Goal: Navigation & Orientation: Find specific page/section

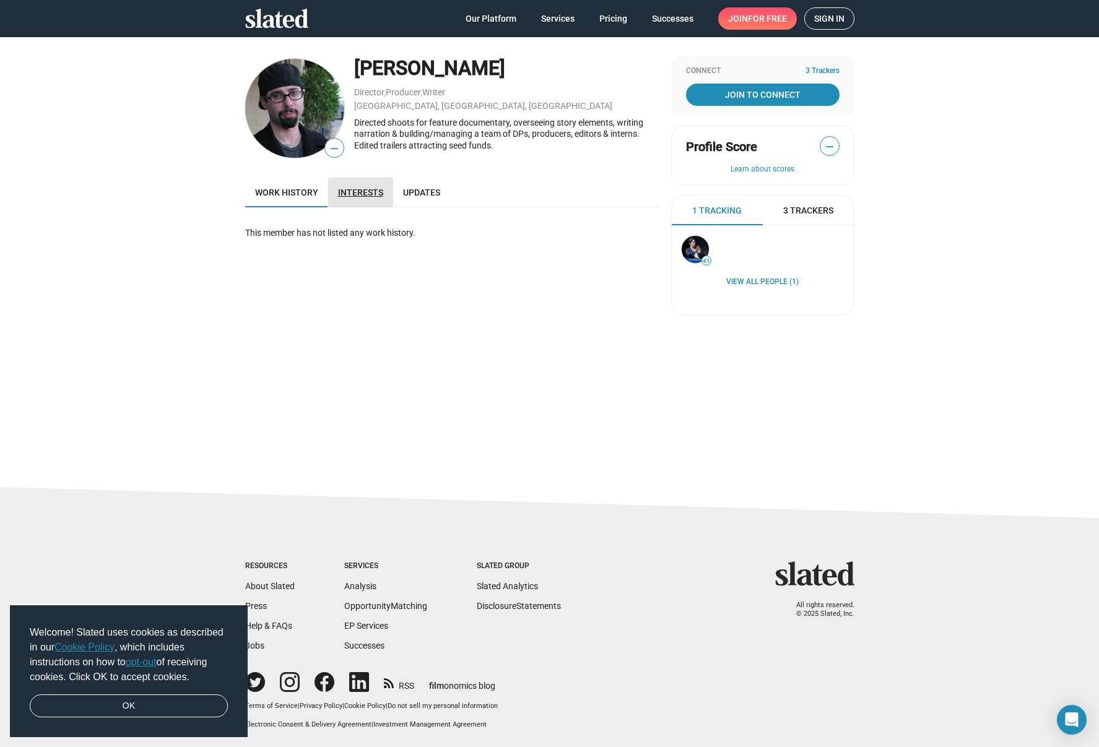
click at [355, 188] on span "Interests" at bounding box center [360, 193] width 45 height 10
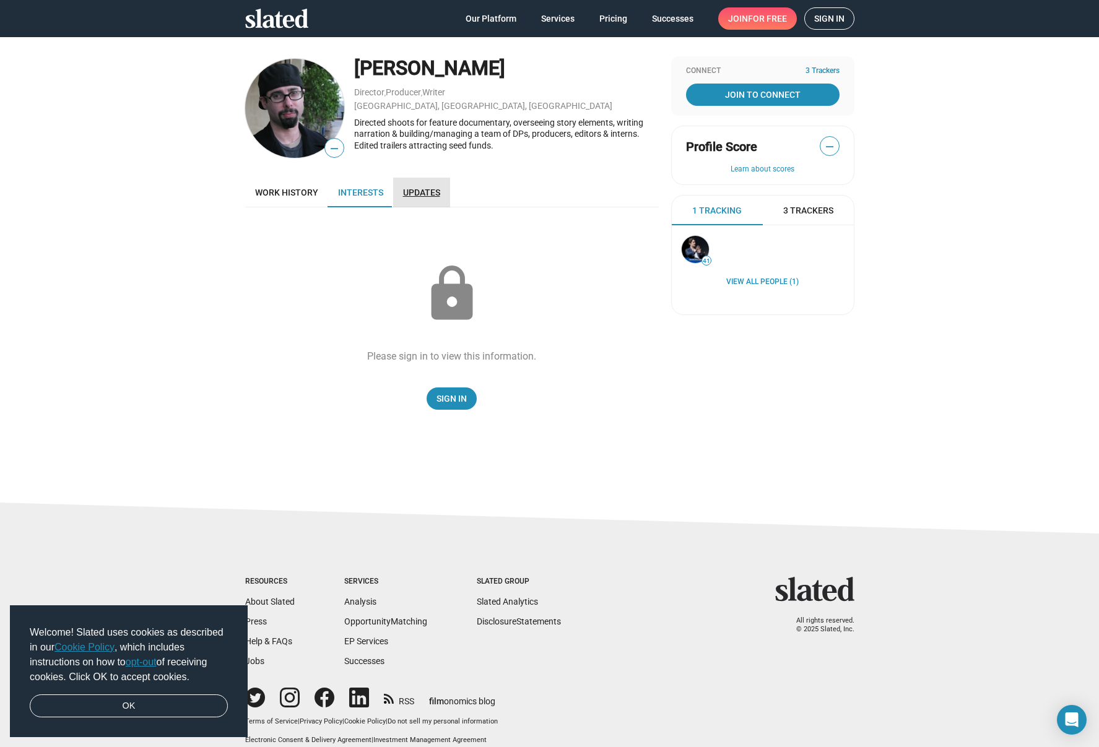
click at [408, 191] on span "Updates" at bounding box center [421, 193] width 37 height 10
